Goal: Task Accomplishment & Management: Manage account settings

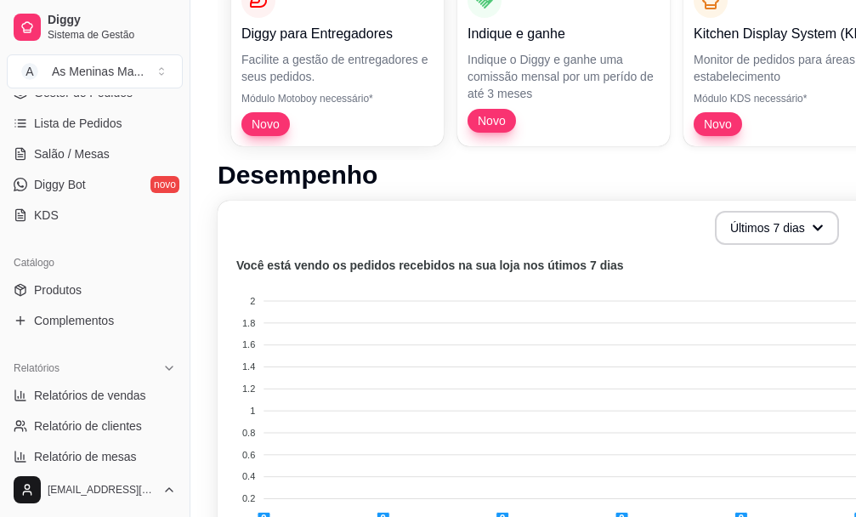
scroll to position [352, 0]
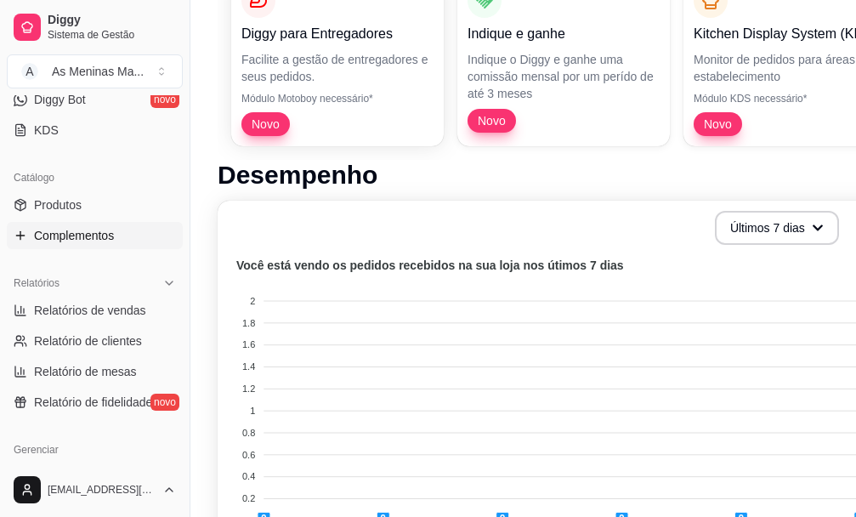
click at [98, 242] on span "Complementos" at bounding box center [74, 235] width 80 height 17
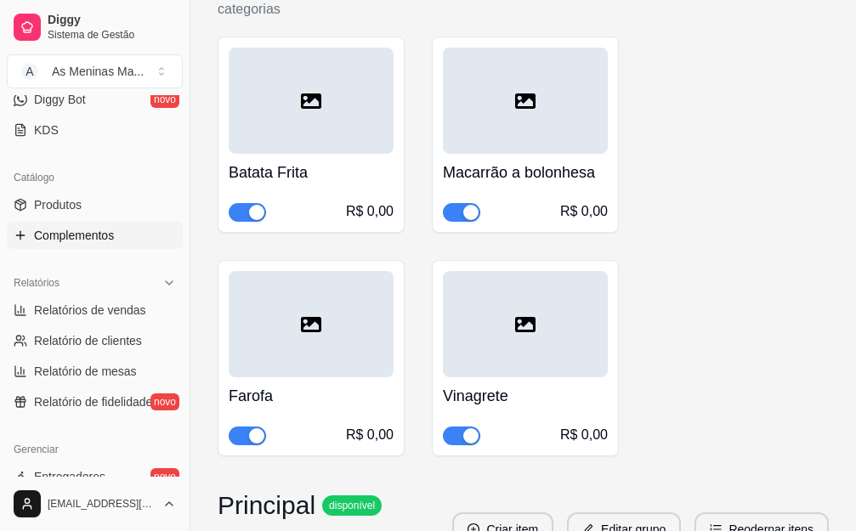
scroll to position [1020, 0]
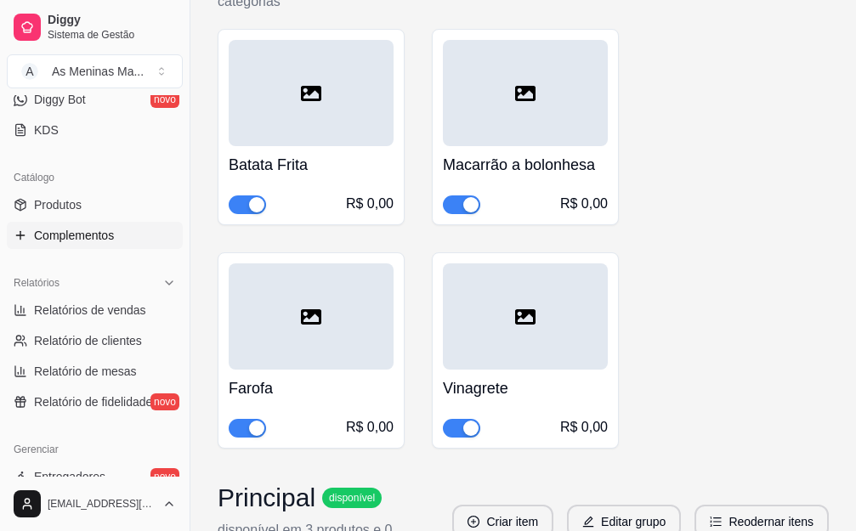
click at [552, 163] on h4 "Macarrão a bolonhesa" at bounding box center [525, 165] width 165 height 24
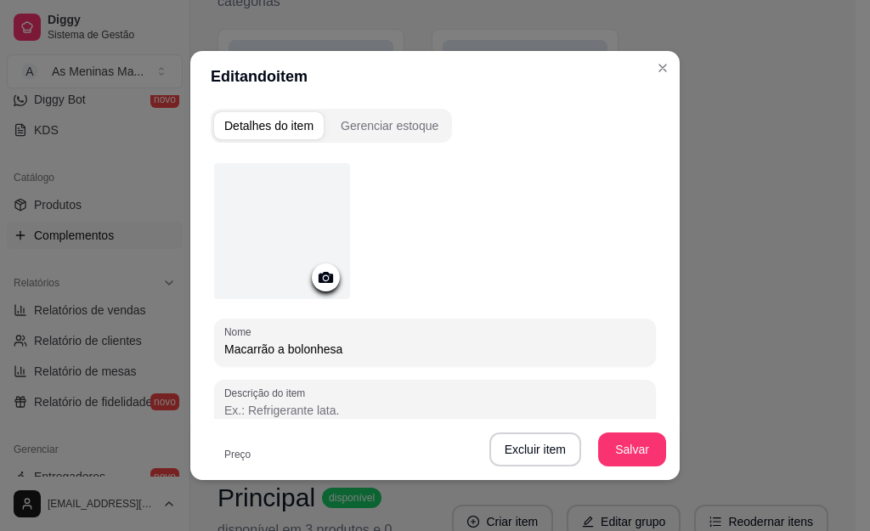
drag, startPoint x: 351, startPoint y: 353, endPoint x: 278, endPoint y: 347, distance: 73.3
click at [278, 347] on input "Macarrão a bolonhesa" at bounding box center [435, 349] width 422 height 17
type input "Macarrão ao Molho Vermelho"
click at [616, 456] on button "Salvar" at bounding box center [632, 449] width 66 height 33
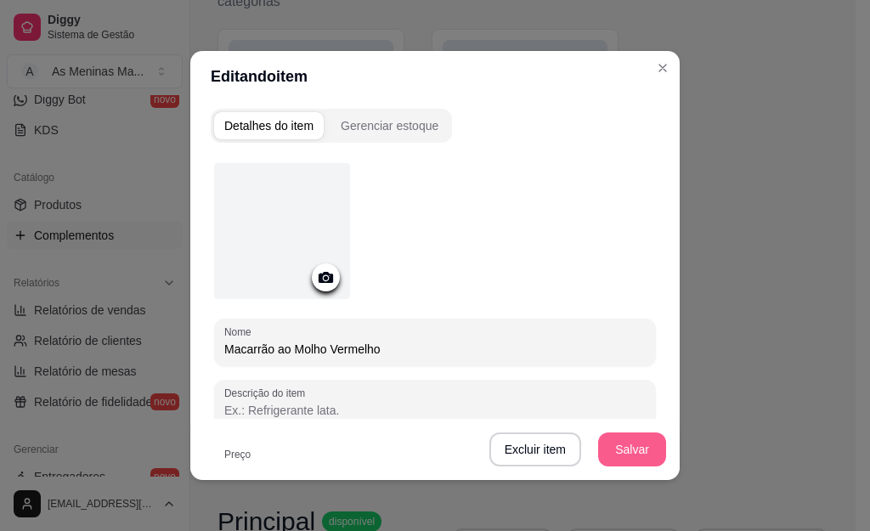
click at [621, 447] on button "Salvar" at bounding box center [632, 450] width 68 height 34
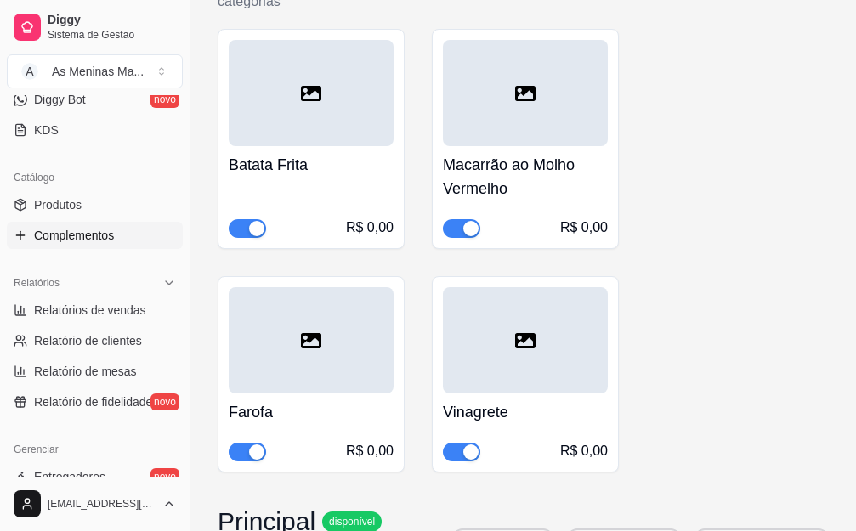
click at [314, 168] on h4 "Batata Frita" at bounding box center [311, 165] width 165 height 24
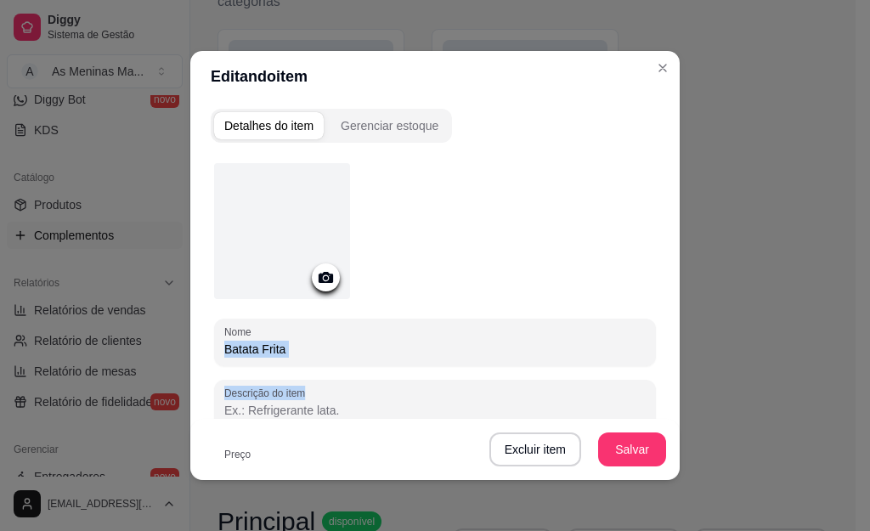
drag, startPoint x: 282, startPoint y: 337, endPoint x: 251, endPoint y: 356, distance: 37.0
click at [221, 372] on div "Nome Batata Frita Descrição do item Preço 0,00 Pode repetir esse item Habilitad…" at bounding box center [435, 419] width 442 height 513
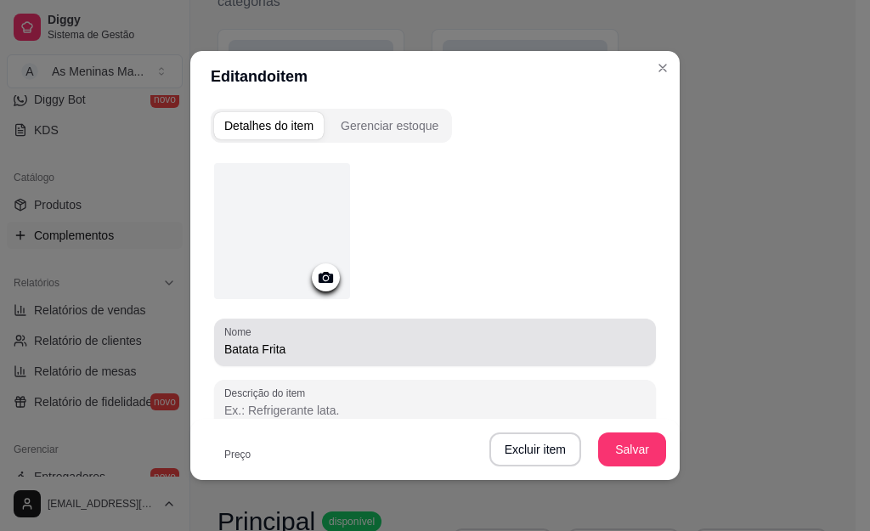
click at [250, 333] on label "Nome" at bounding box center [240, 332] width 33 height 14
click at [250, 341] on input "Batata Frita" at bounding box center [435, 349] width 422 height 17
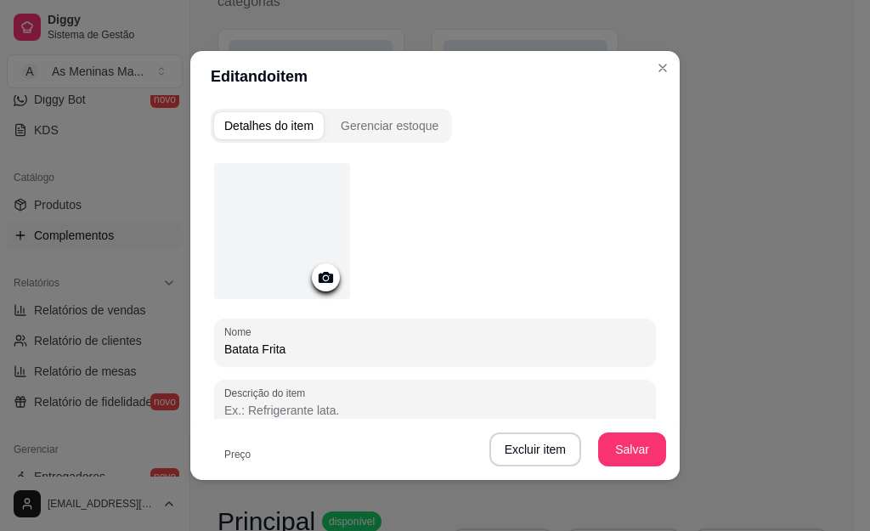
drag, startPoint x: 269, startPoint y: 333, endPoint x: 193, endPoint y: 339, distance: 75.9
click at [193, 339] on div "Detalhes do item Gerenciar estoque Nome Batata Frita Descrição do item Preço 0,…" at bounding box center [435, 291] width 490 height 378
drag, startPoint x: 280, startPoint y: 352, endPoint x: 203, endPoint y: 353, distance: 77.3
click at [211, 353] on div "Nome Batata Frita Descrição do item Preço 0,00 Pode repetir esse item Habilitad…" at bounding box center [435, 446] width 449 height 587
type input "Couve Refogada"
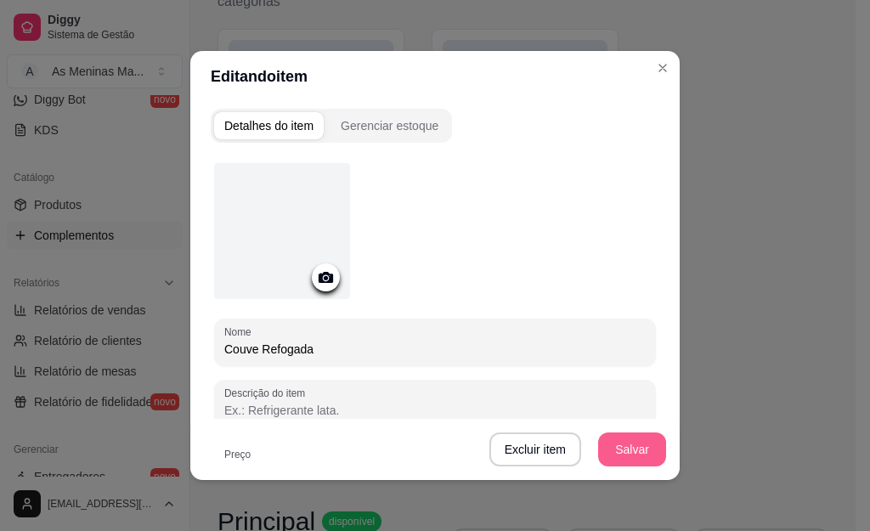
click at [640, 438] on button "Salvar" at bounding box center [632, 450] width 68 height 34
click at [626, 445] on button "Salvar" at bounding box center [632, 450] width 68 height 34
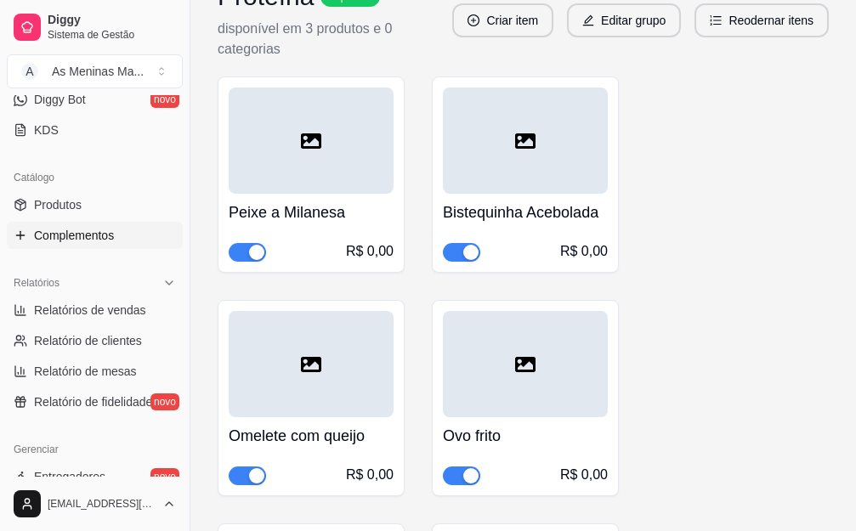
scroll to position [2125, 0]
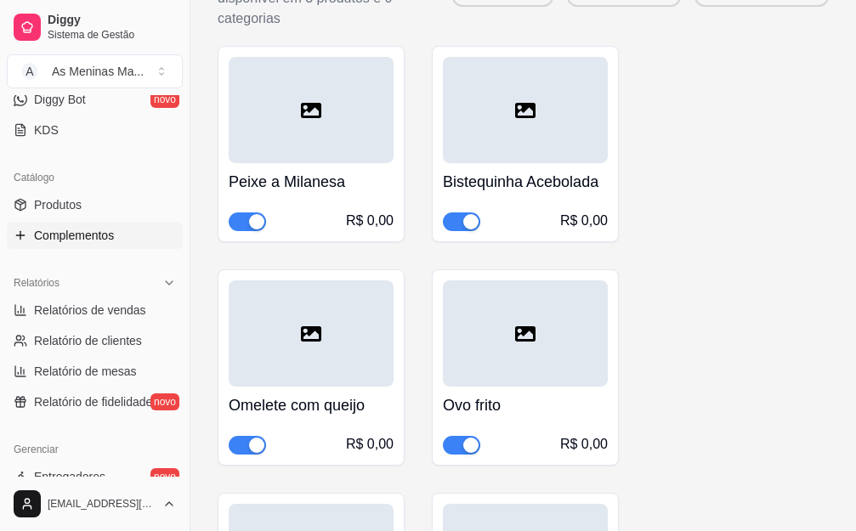
click at [305, 186] on h4 "Peixe a Milanesa" at bounding box center [311, 182] width 165 height 24
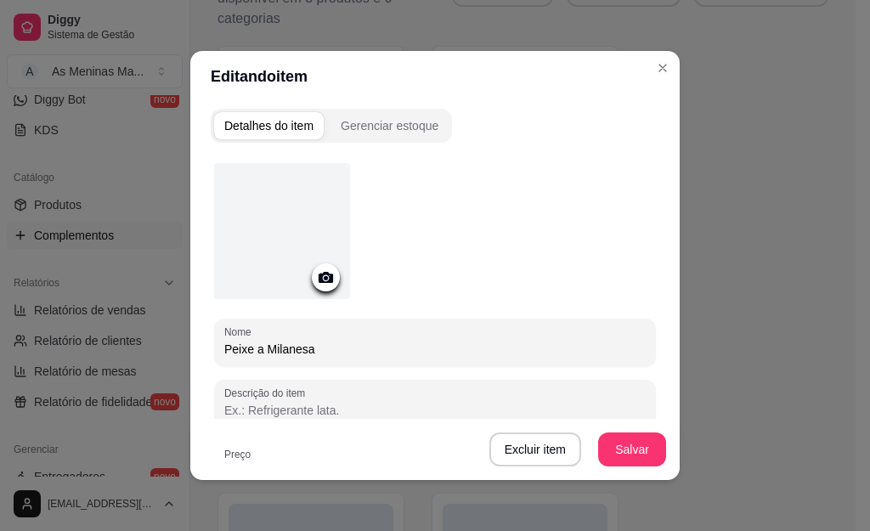
drag, startPoint x: 332, startPoint y: 348, endPoint x: 217, endPoint y: 349, distance: 115.6
click at [224, 349] on input "Peixe a Milanesa" at bounding box center [435, 349] width 422 height 17
click at [627, 454] on button "Salvar" at bounding box center [632, 449] width 66 height 33
click at [224, 355] on input "[PERSON_NAME]" at bounding box center [435, 349] width 422 height 17
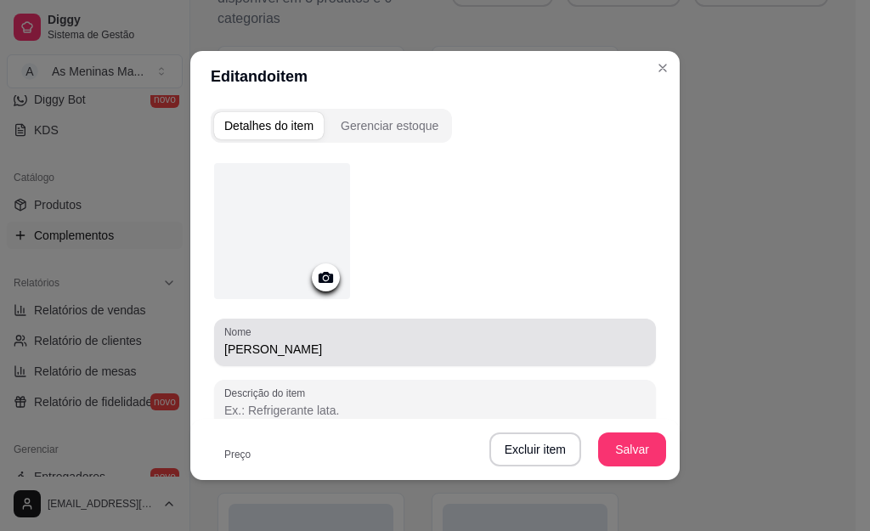
click at [214, 351] on div "Nome [PERSON_NAME]" at bounding box center [435, 343] width 442 height 48
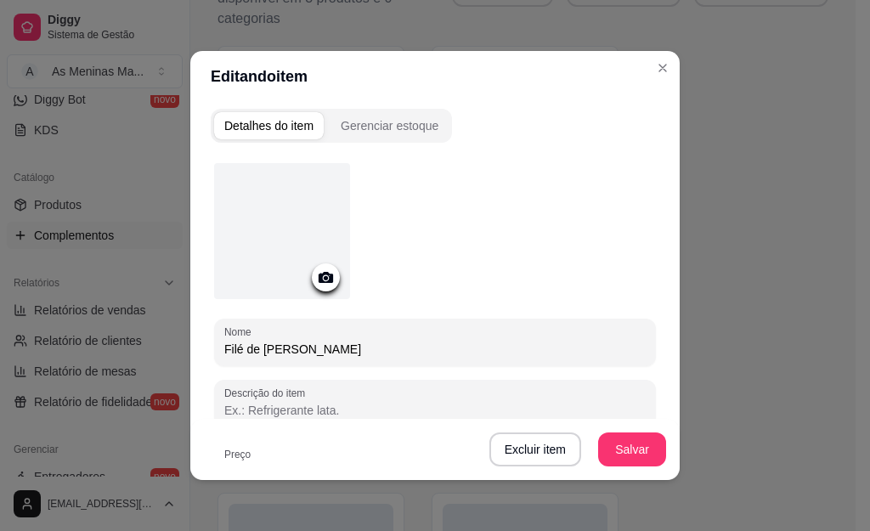
type input "Filé de [PERSON_NAME]"
click at [637, 443] on button "Salvar" at bounding box center [632, 449] width 66 height 33
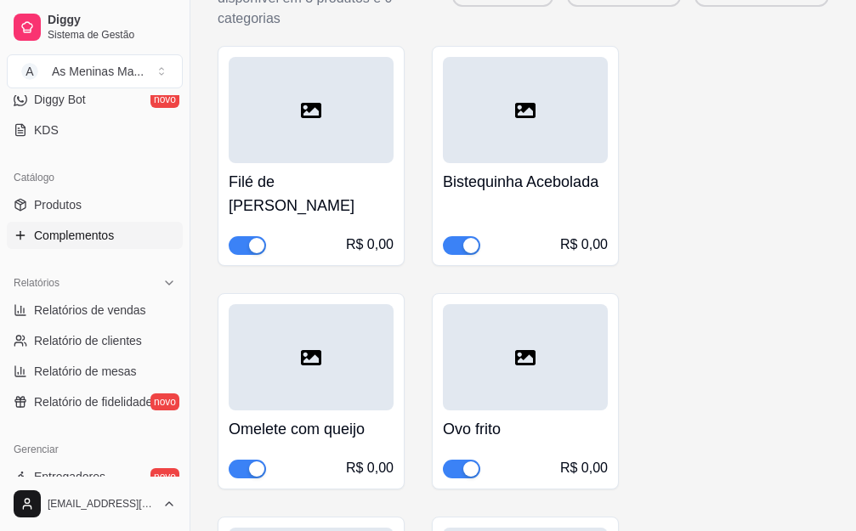
click at [517, 184] on h4 "Bistequinha Acebolada" at bounding box center [525, 182] width 165 height 24
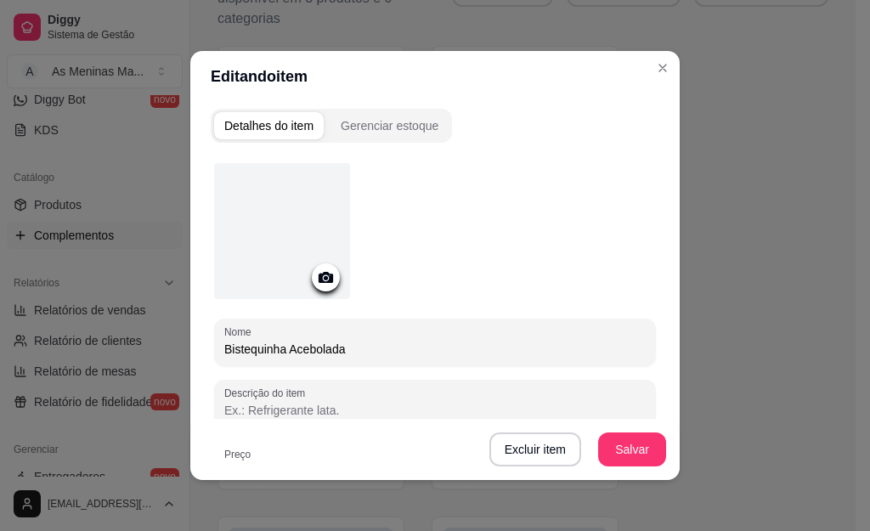
drag, startPoint x: 278, startPoint y: 354, endPoint x: 196, endPoint y: 368, distance: 82.9
click at [196, 368] on div "Detalhes do item Gerenciar estoque Nome Bistequinha Acebolada Descrição do item…" at bounding box center [435, 291] width 490 height 378
type input "Costelinha Acebolada"
click at [627, 450] on button "Salvar" at bounding box center [632, 449] width 66 height 33
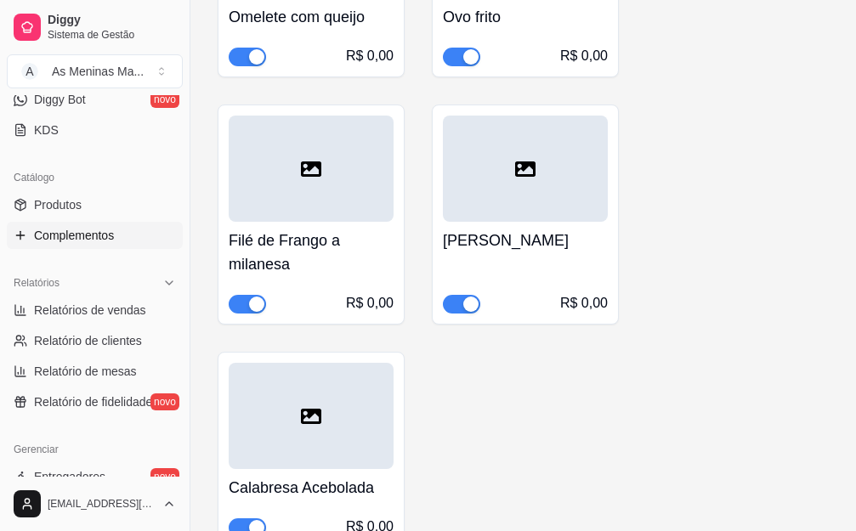
scroll to position [2550, 0]
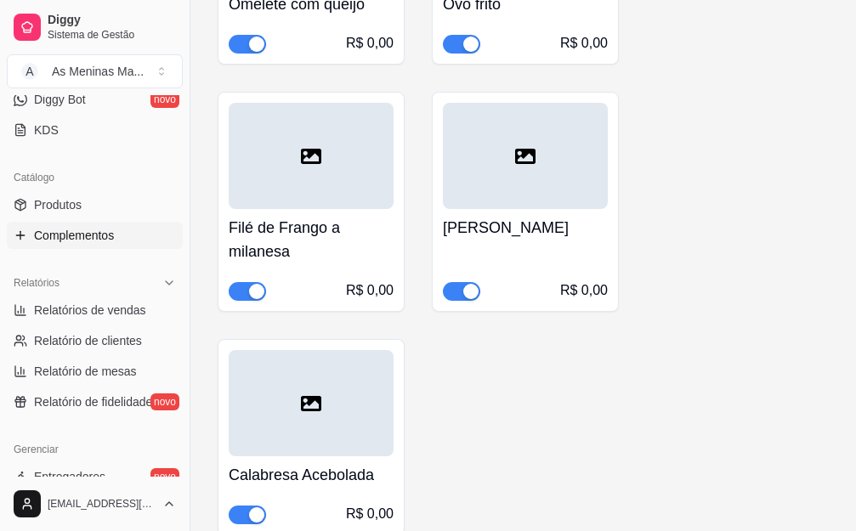
click at [497, 233] on h4 "[PERSON_NAME]" at bounding box center [525, 228] width 165 height 24
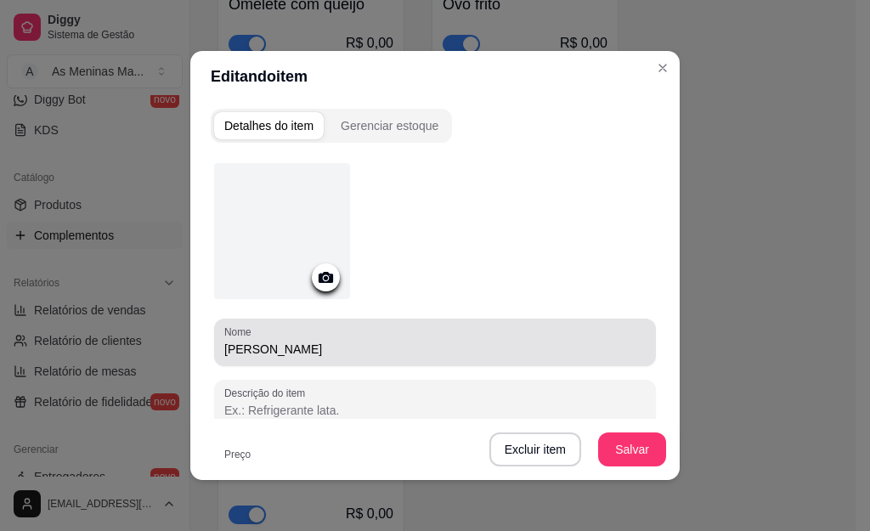
drag, startPoint x: 306, startPoint y: 339, endPoint x: 267, endPoint y: 366, distance: 47.6
click at [214, 353] on div "Nome [PERSON_NAME]" at bounding box center [435, 343] width 442 height 48
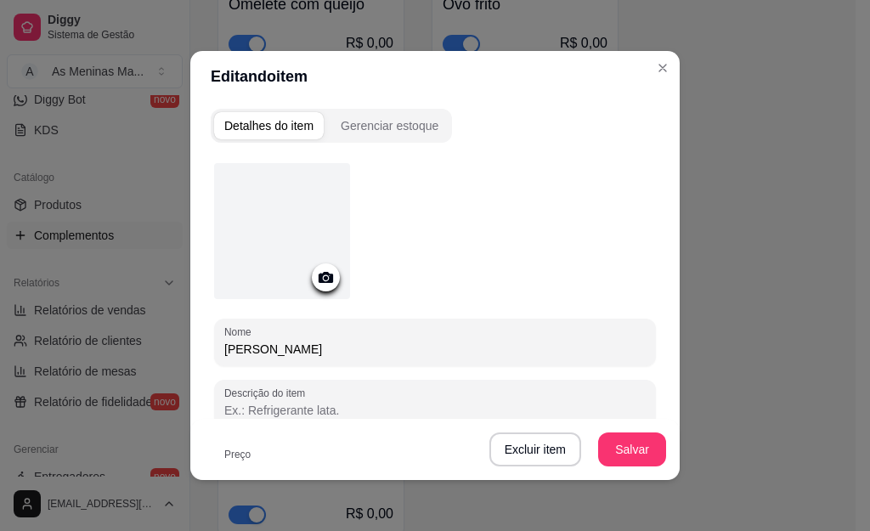
drag, startPoint x: 306, startPoint y: 358, endPoint x: 201, endPoint y: 357, distance: 104.5
click at [201, 357] on div "Detalhes do item Gerenciar estoque Nome Frango grelhado Descrição do item Preço…" at bounding box center [435, 291] width 490 height 378
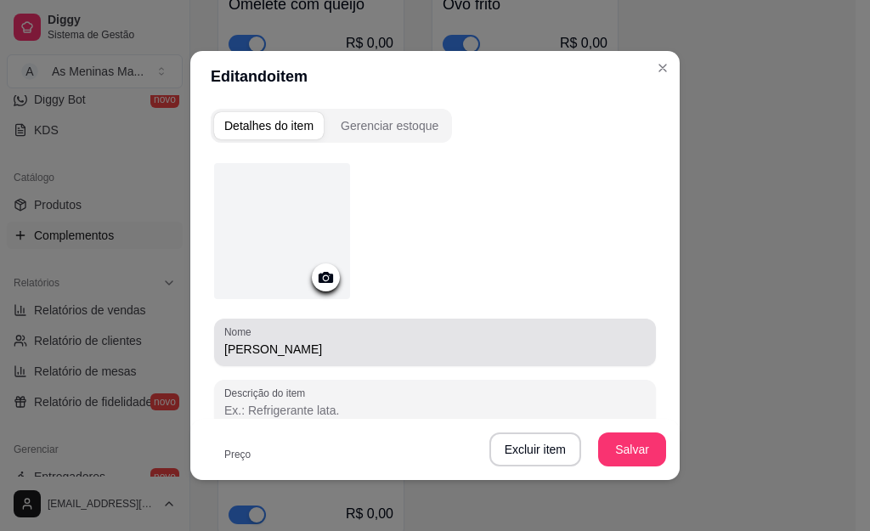
drag, startPoint x: 309, startPoint y: 360, endPoint x: 216, endPoint y: 351, distance: 93.9
click at [216, 351] on div "Nome [PERSON_NAME]" at bounding box center [435, 343] width 442 height 48
drag, startPoint x: 216, startPoint y: 351, endPoint x: 358, endPoint y: 354, distance: 142.0
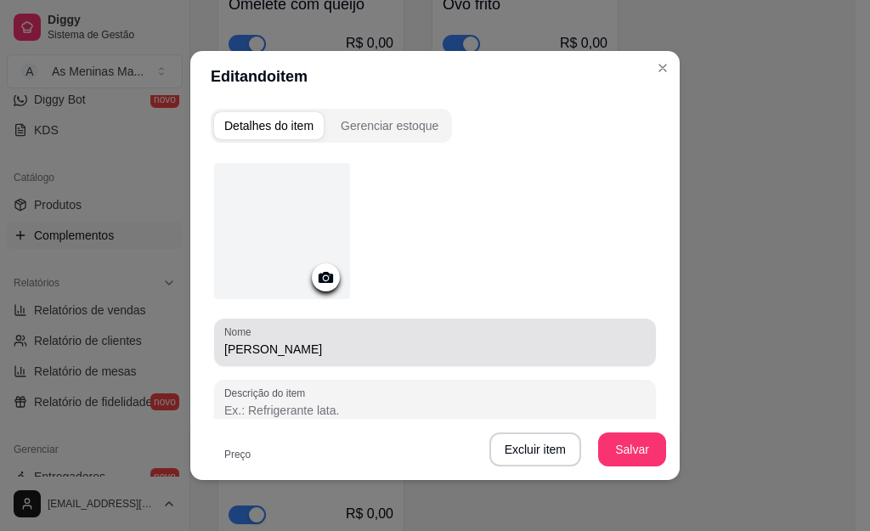
click at [361, 353] on div "Nome [PERSON_NAME]" at bounding box center [435, 343] width 442 height 48
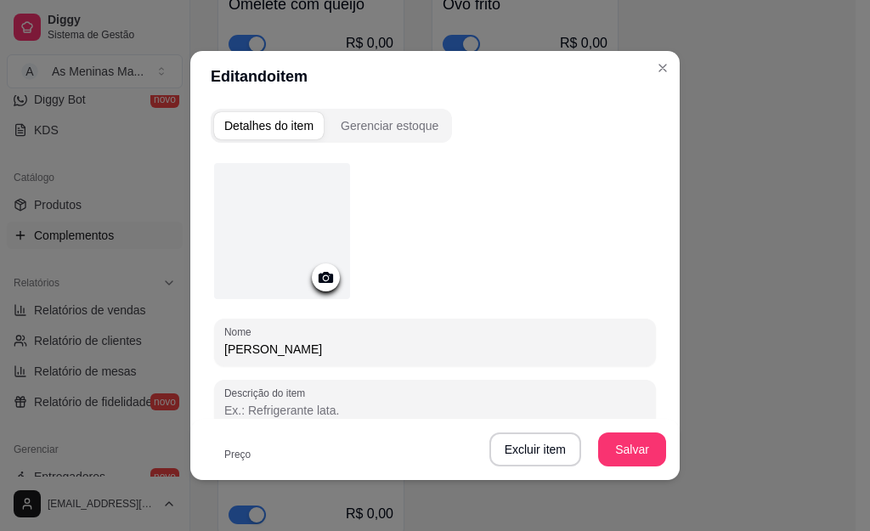
click at [358, 354] on input "[PERSON_NAME]" at bounding box center [435, 349] width 422 height 17
click at [357, 354] on input "[PERSON_NAME]" at bounding box center [435, 349] width 422 height 17
type input "F"
type input "Carne de Panela com Batata"
click at [632, 452] on button "Salvar" at bounding box center [632, 450] width 68 height 34
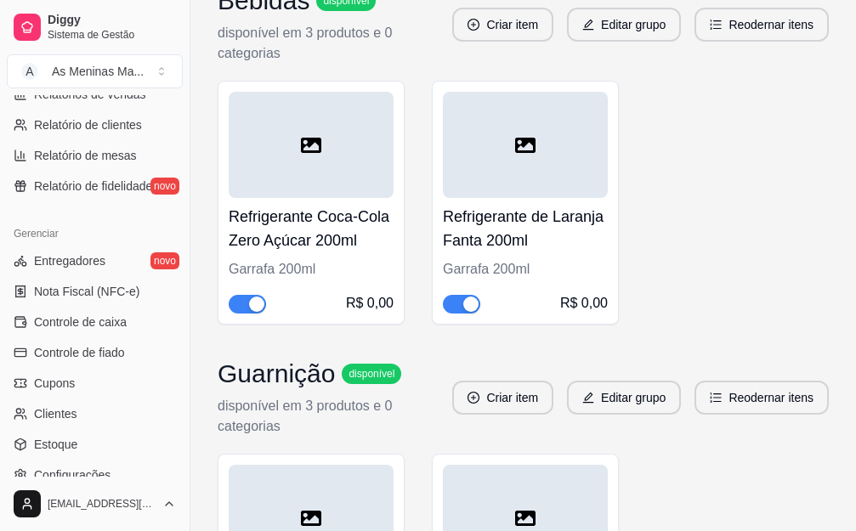
scroll to position [595, 0]
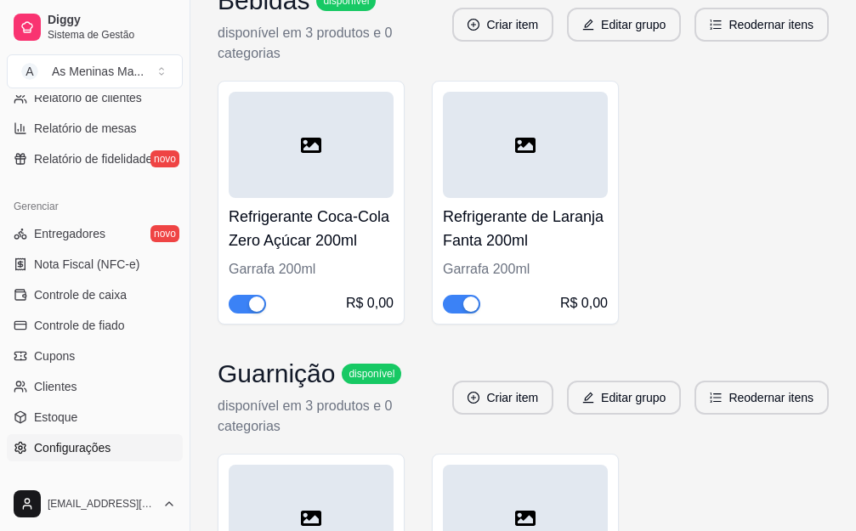
click at [107, 447] on span "Configurações" at bounding box center [72, 447] width 76 height 17
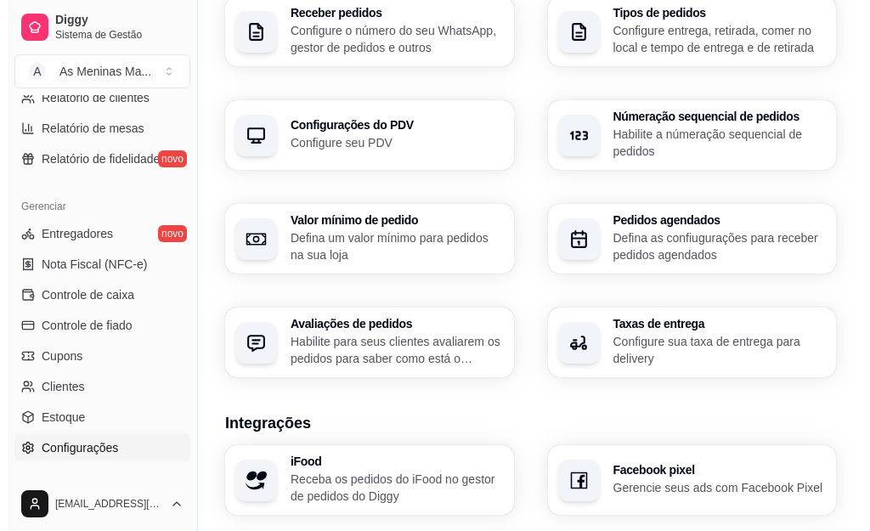
scroll to position [680, 0]
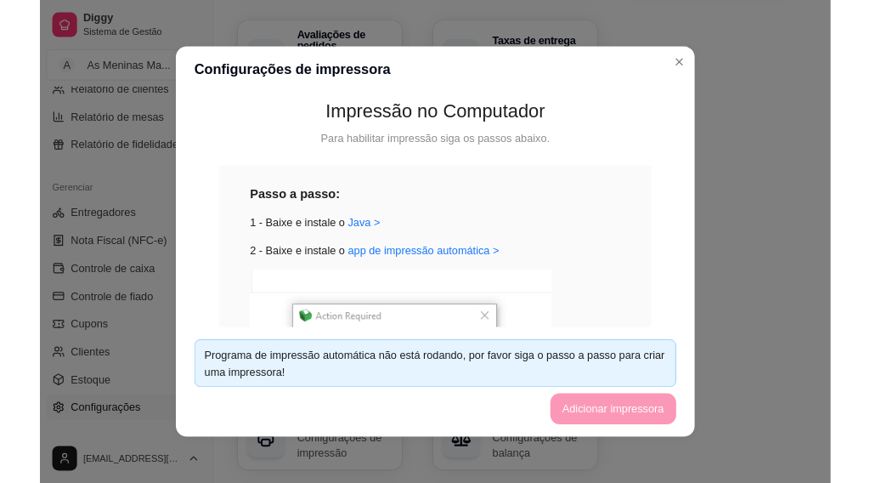
scroll to position [108, 0]
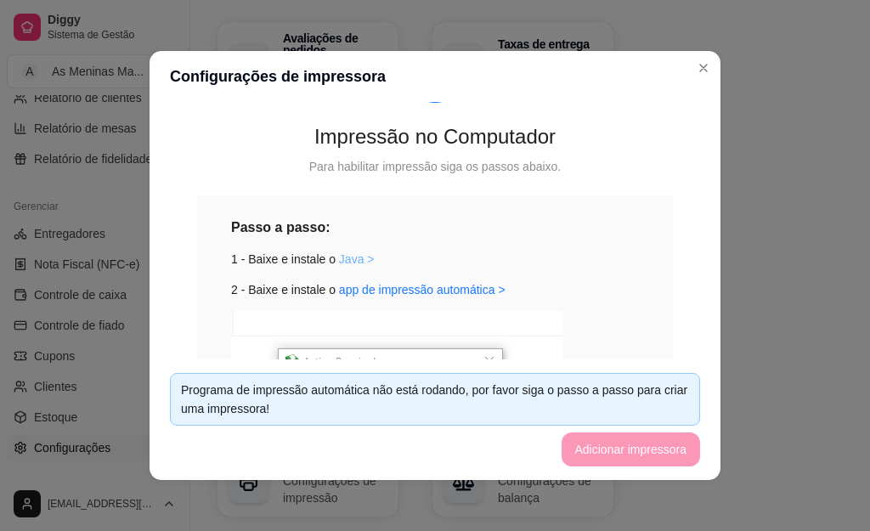
click at [340, 259] on link "Java >" at bounding box center [357, 259] width 36 height 14
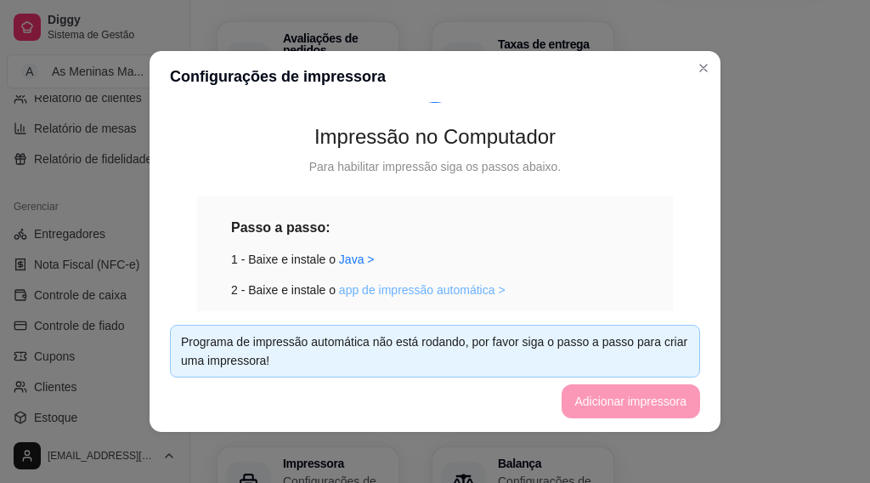
click at [399, 291] on link "app de impressão automática >" at bounding box center [422, 290] width 167 height 14
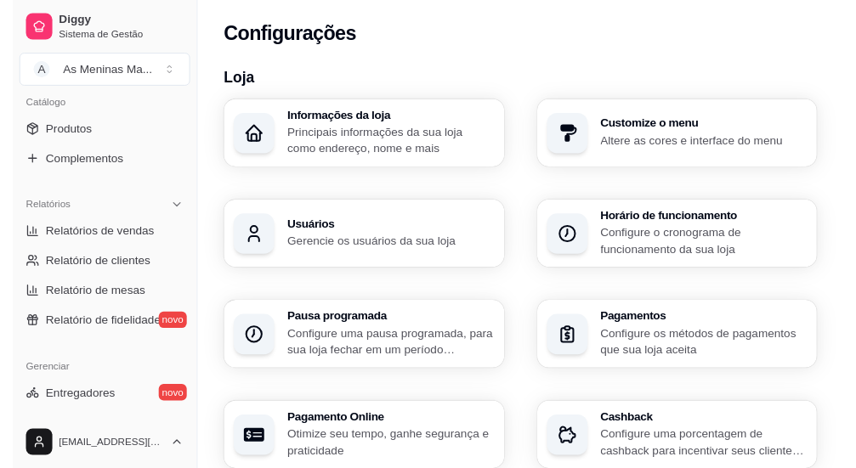
scroll to position [0, 0]
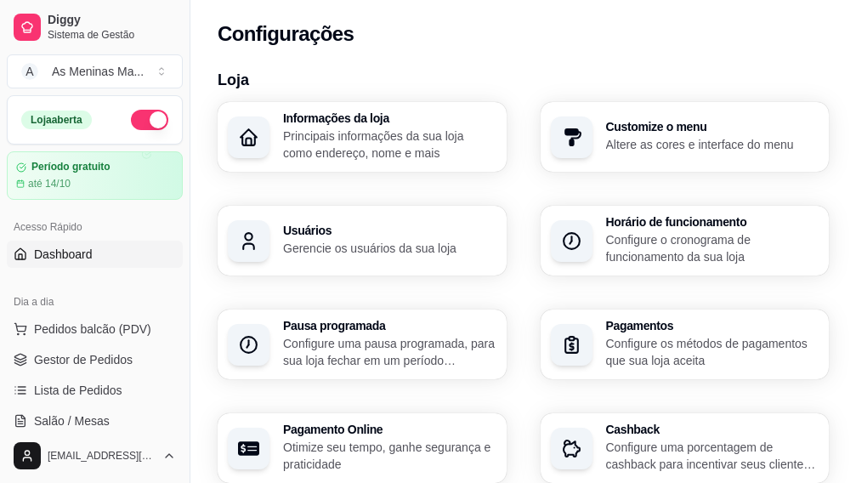
click at [82, 259] on span "Dashboard" at bounding box center [63, 254] width 59 height 17
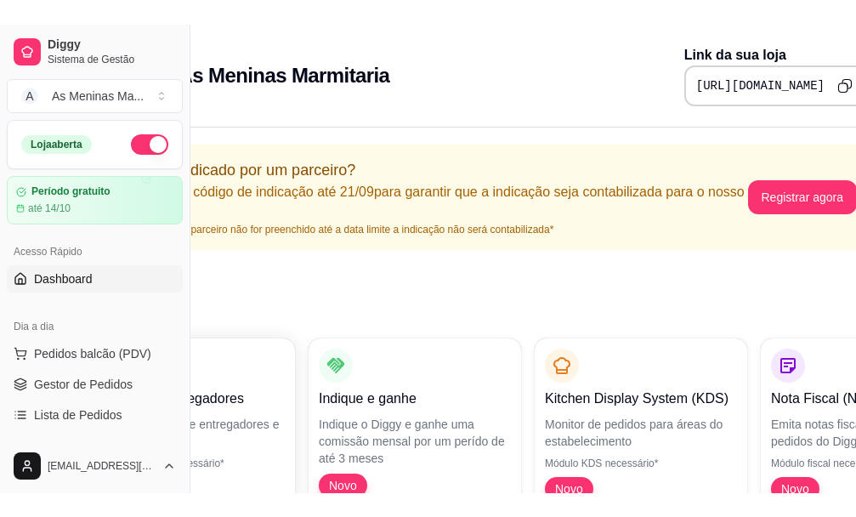
scroll to position [0, 190]
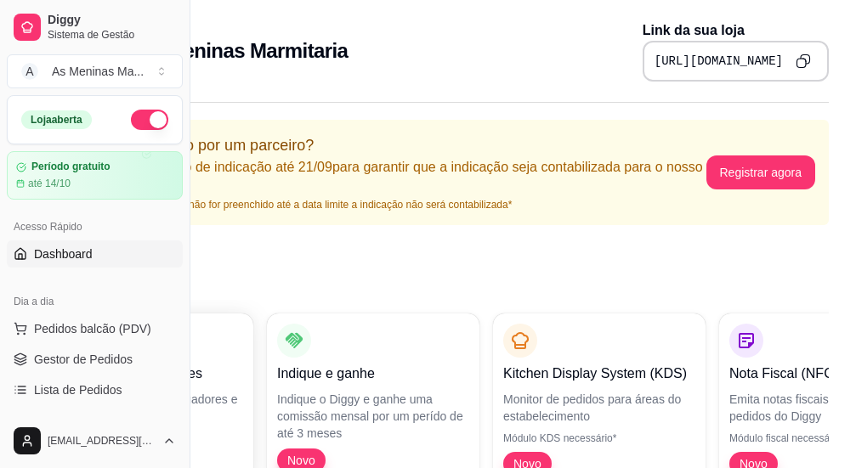
click at [797, 63] on icon "Copy to clipboard" at bounding box center [801, 63] width 9 height 9
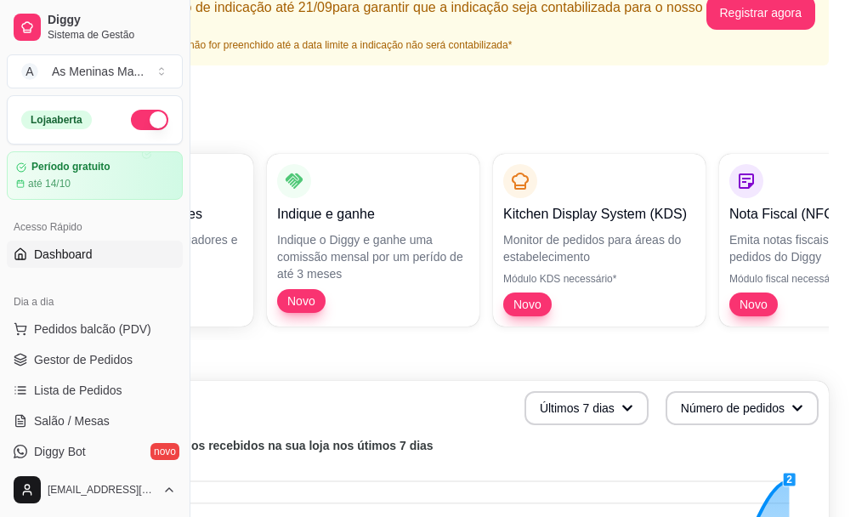
scroll to position [170, 190]
